Goal: Communication & Community: Answer question/provide support

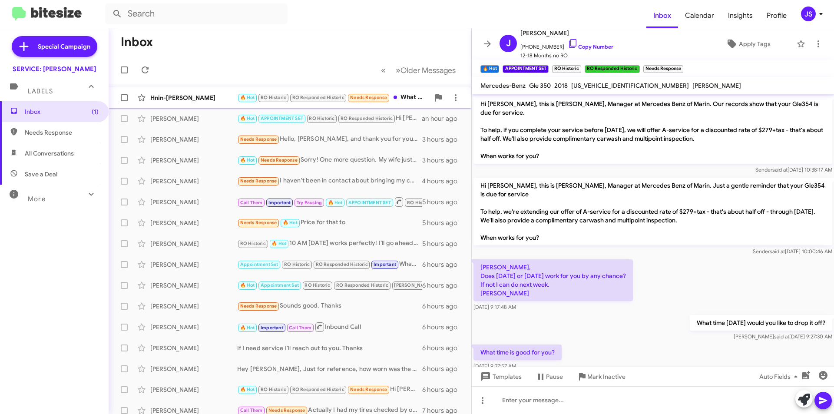
scroll to position [623, 0]
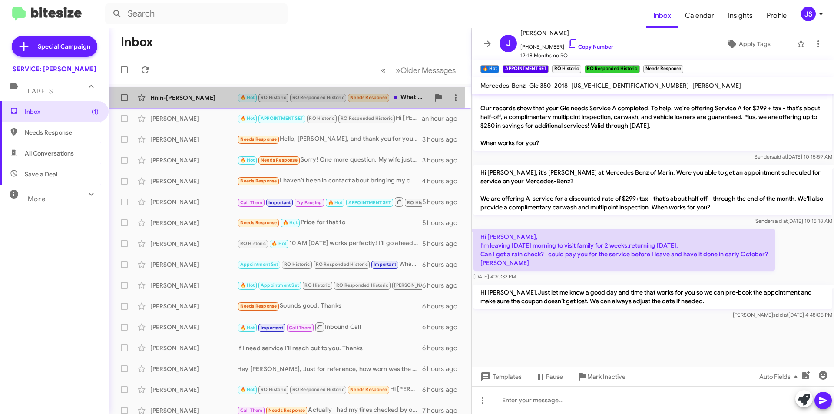
click at [206, 93] on div "Hnin-[PERSON_NAME] 🔥 Hot RO Historic RO Responded Historic Needs Response What …" at bounding box center [290, 97] width 349 height 17
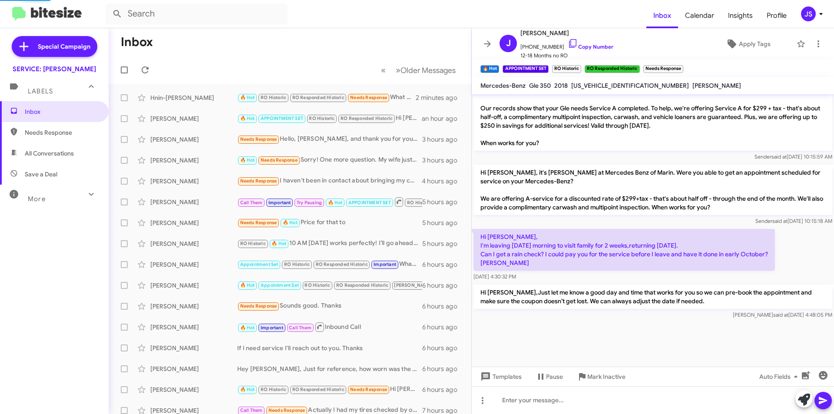
scroll to position [139, 0]
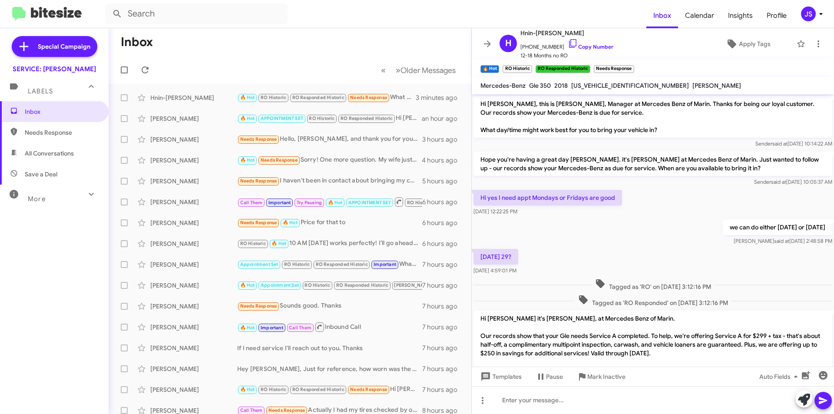
scroll to position [139, 0]
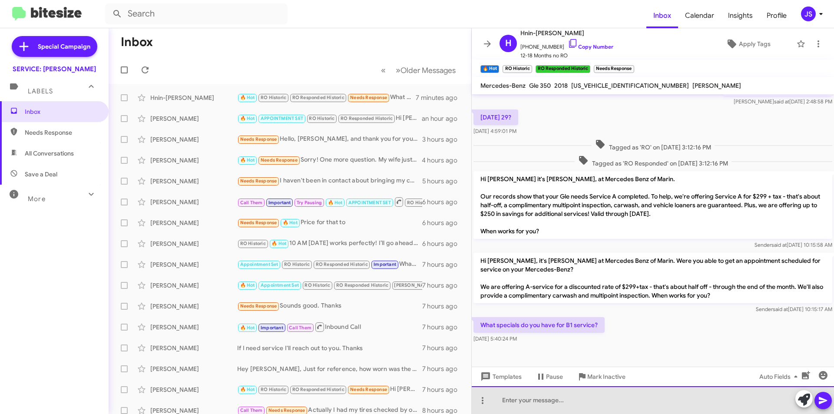
click at [550, 399] on div at bounding box center [653, 400] width 362 height 28
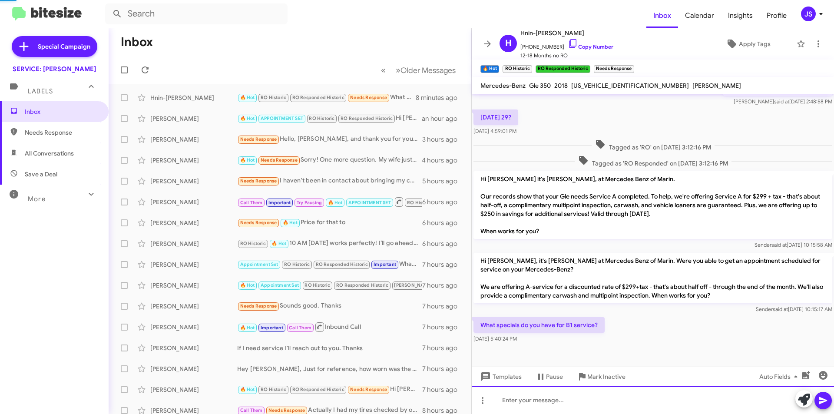
scroll to position [0, 0]
